Goal: Information Seeking & Learning: Learn about a topic

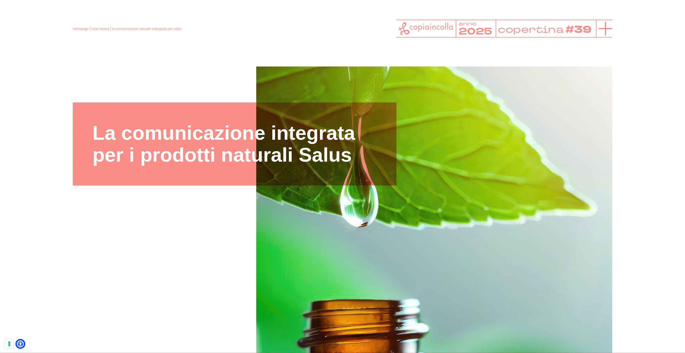
click at [608, 29] on icon at bounding box center [605, 28] width 13 height 13
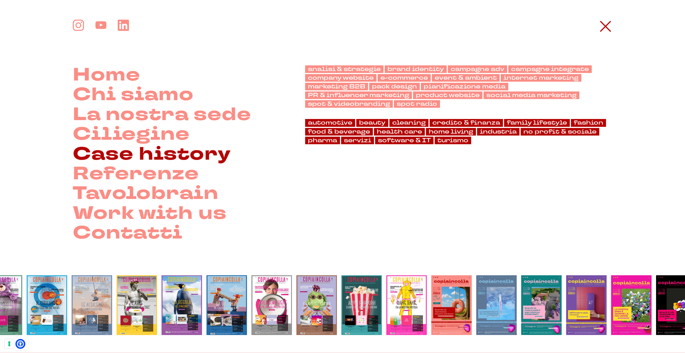
click at [142, 153] on link "Case history" at bounding box center [152, 155] width 158 height 20
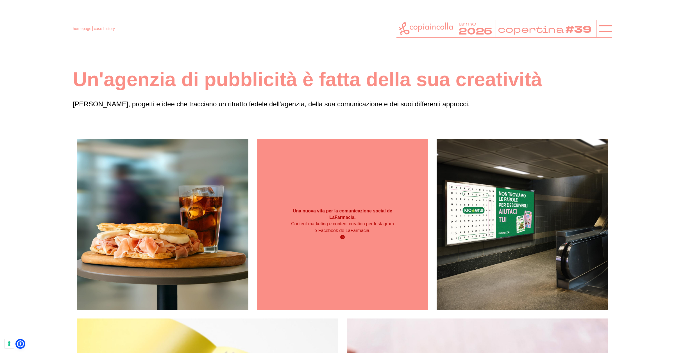
click at [375, 149] on div "Una nuova vita per la comunicazione social de LaFarmacia. Content marketing e c…" at bounding box center [342, 224] width 171 height 171
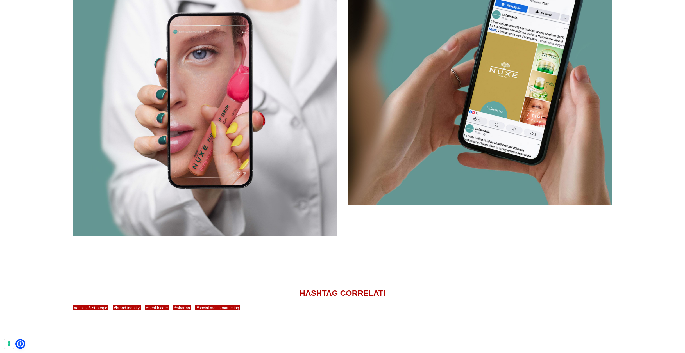
scroll to position [2193, 0]
